Goal: Information Seeking & Learning: Compare options

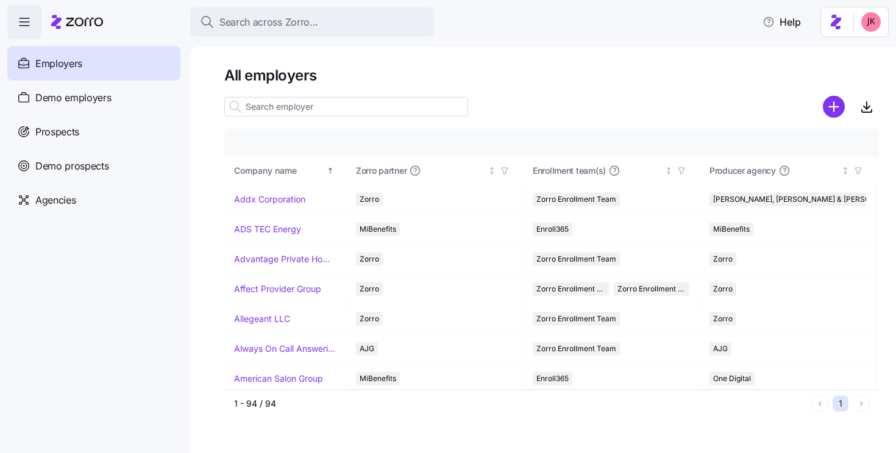
click at [841, 24] on html "Search across Zorro... Help Employers Demo employers Prospects Demo prospects A…" at bounding box center [448, 223] width 896 height 446
click at [69, 102] on html "Search across Zorro... Help Employers Demo employers Prospects Demo prospects A…" at bounding box center [448, 223] width 896 height 446
click at [30, 23] on icon "button" at bounding box center [24, 22] width 15 height 15
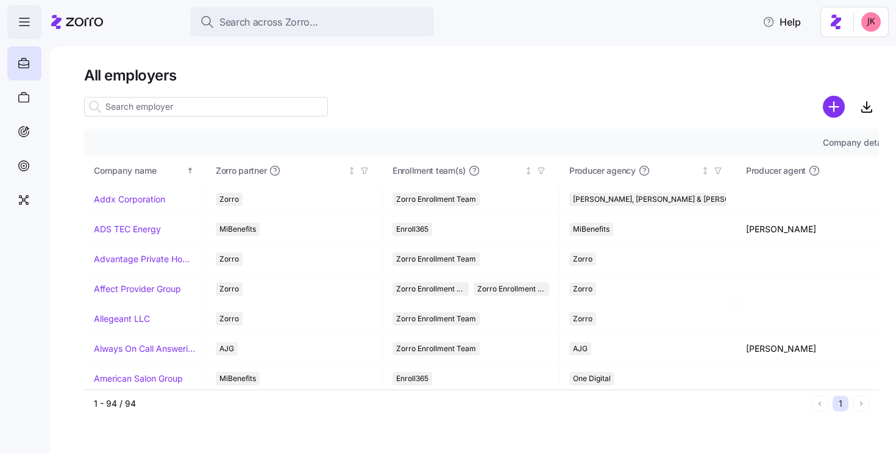
click at [30, 23] on icon "button" at bounding box center [24, 22] width 15 height 15
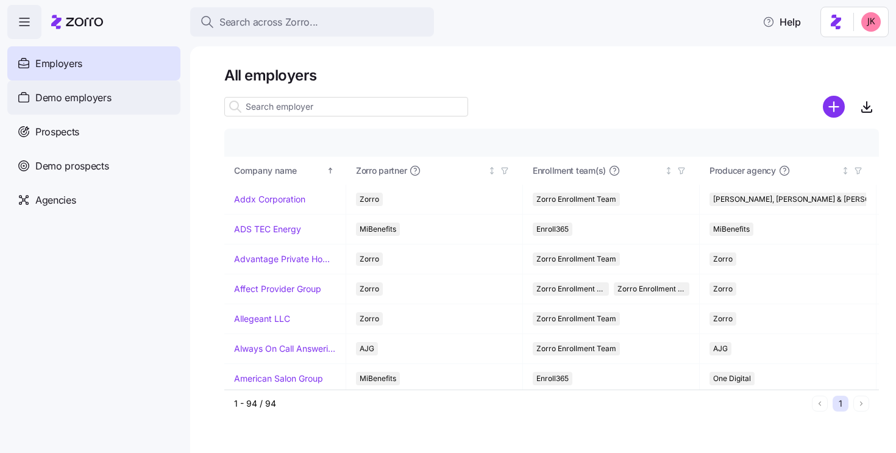
click at [101, 105] on div "Demo employers" at bounding box center [93, 97] width 173 height 34
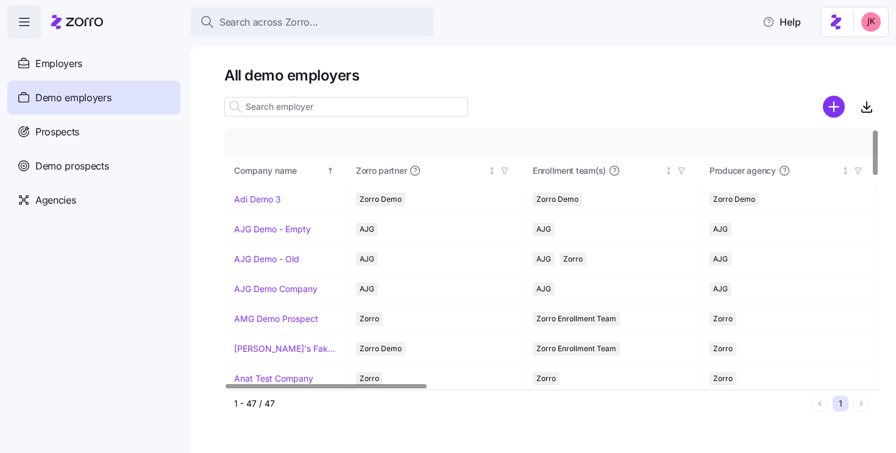
click at [320, 109] on input at bounding box center [346, 107] width 244 height 20
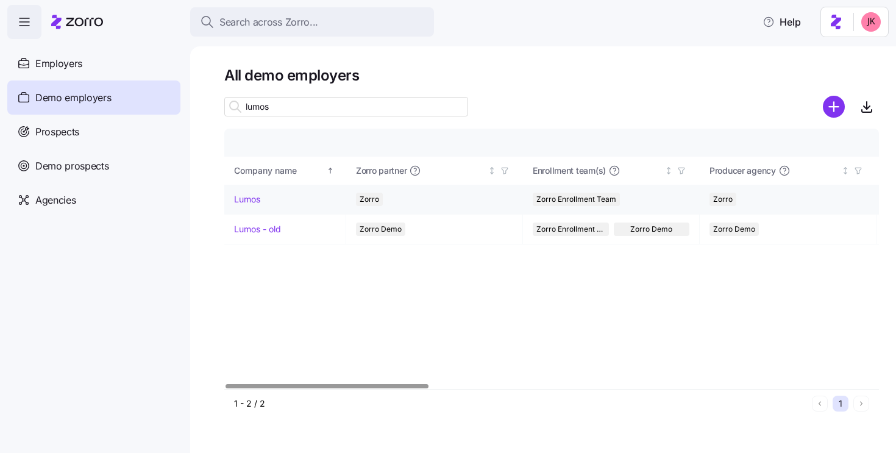
type input "lumos"
click at [252, 196] on link "Lumos" at bounding box center [247, 199] width 26 height 12
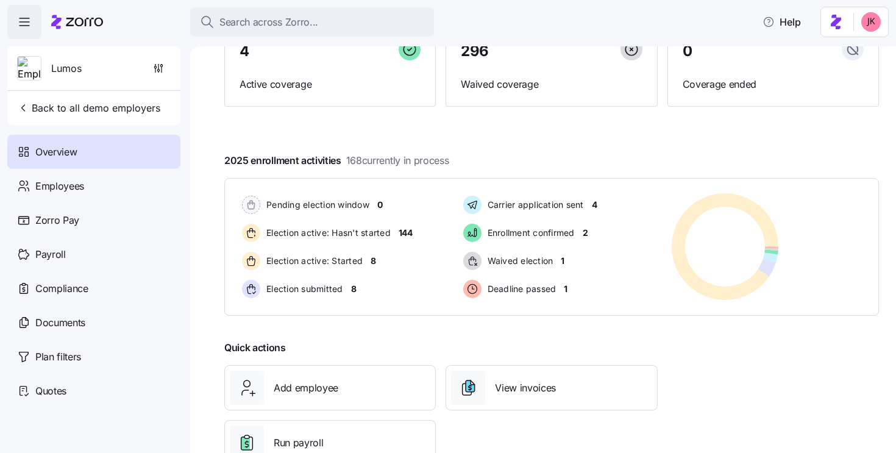
scroll to position [149, 0]
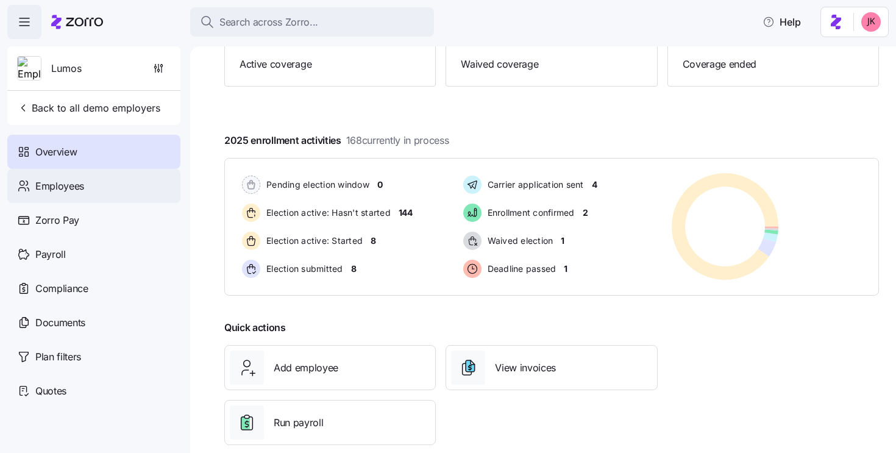
click at [53, 180] on span "Employees" at bounding box center [59, 186] width 49 height 15
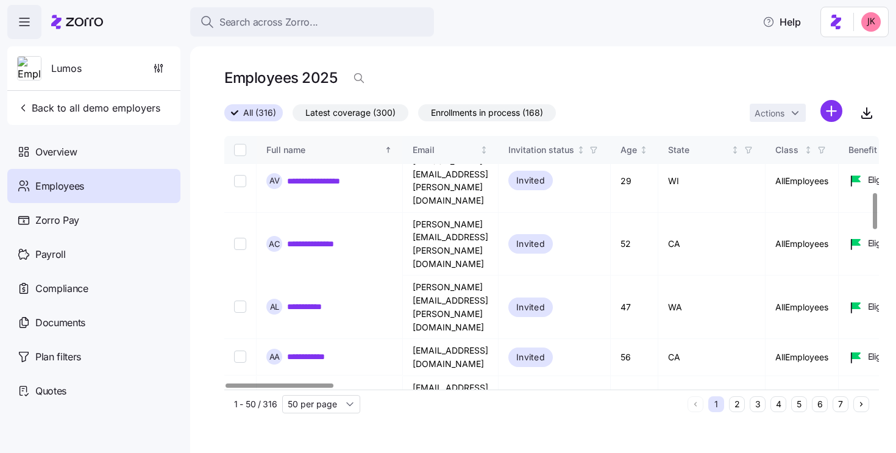
scroll to position [430, 0]
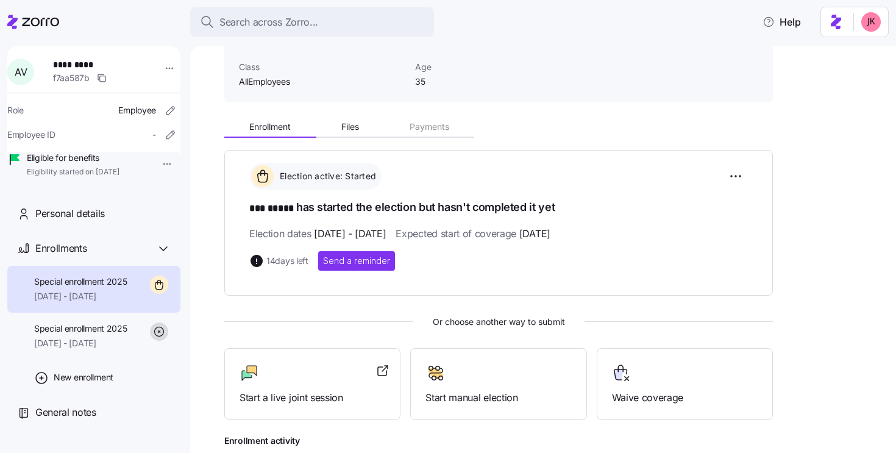
scroll to position [153, 0]
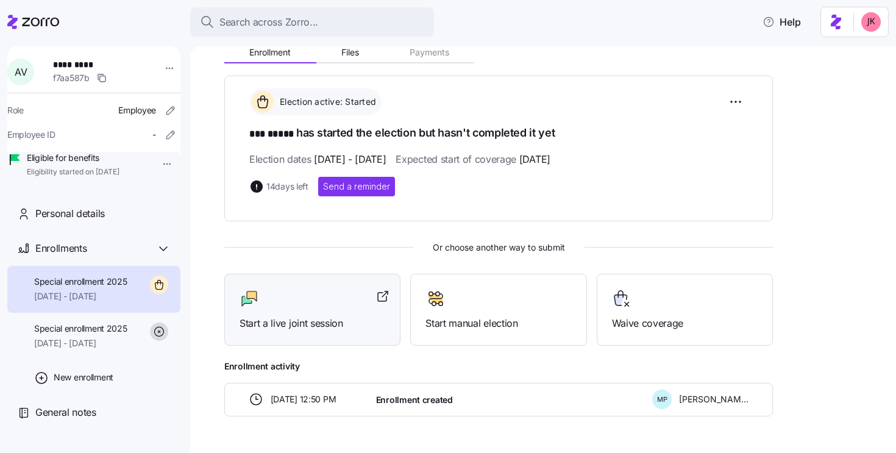
click at [311, 316] on span "Start a live joint session" at bounding box center [313, 323] width 146 height 15
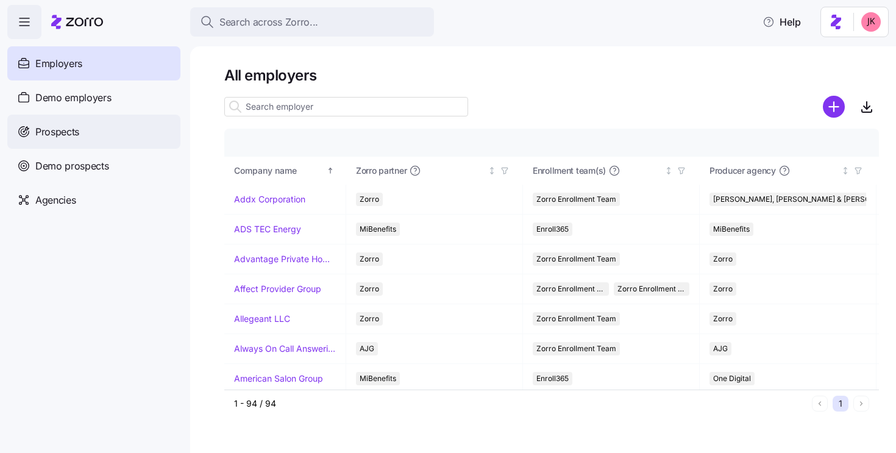
click at [94, 132] on div "Prospects" at bounding box center [93, 132] width 173 height 34
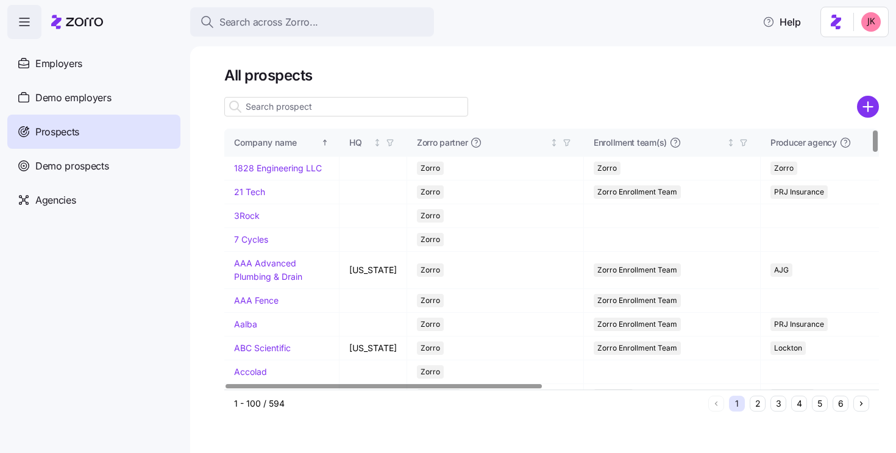
click at [274, 109] on input at bounding box center [346, 107] width 244 height 20
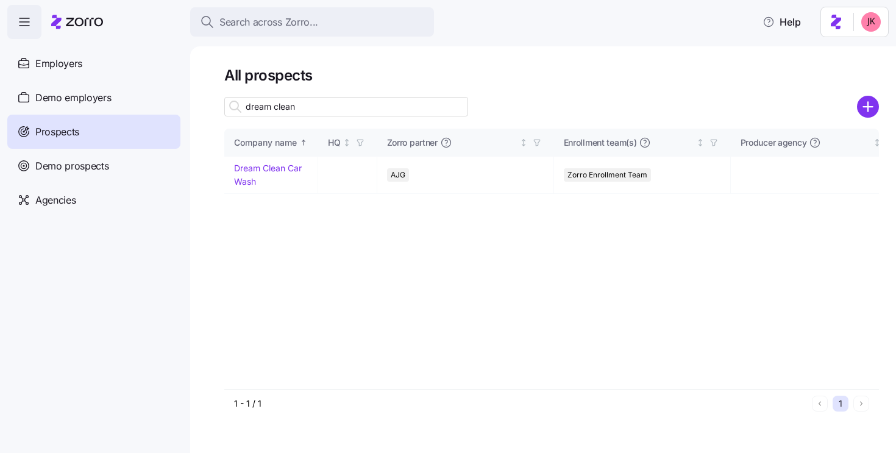
type input "dream clean"
click at [266, 166] on link "Dream Clean Car Wash" at bounding box center [268, 175] width 68 height 24
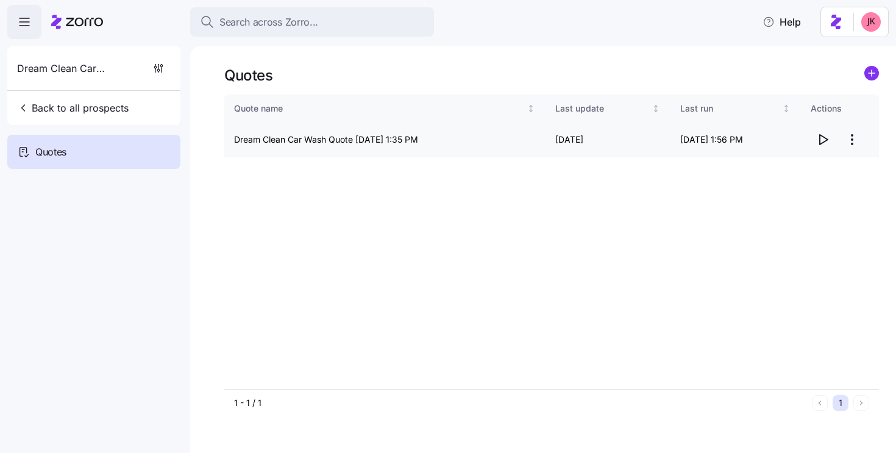
click at [817, 136] on icon "button" at bounding box center [823, 139] width 15 height 15
